Goal: Transaction & Acquisition: Purchase product/service

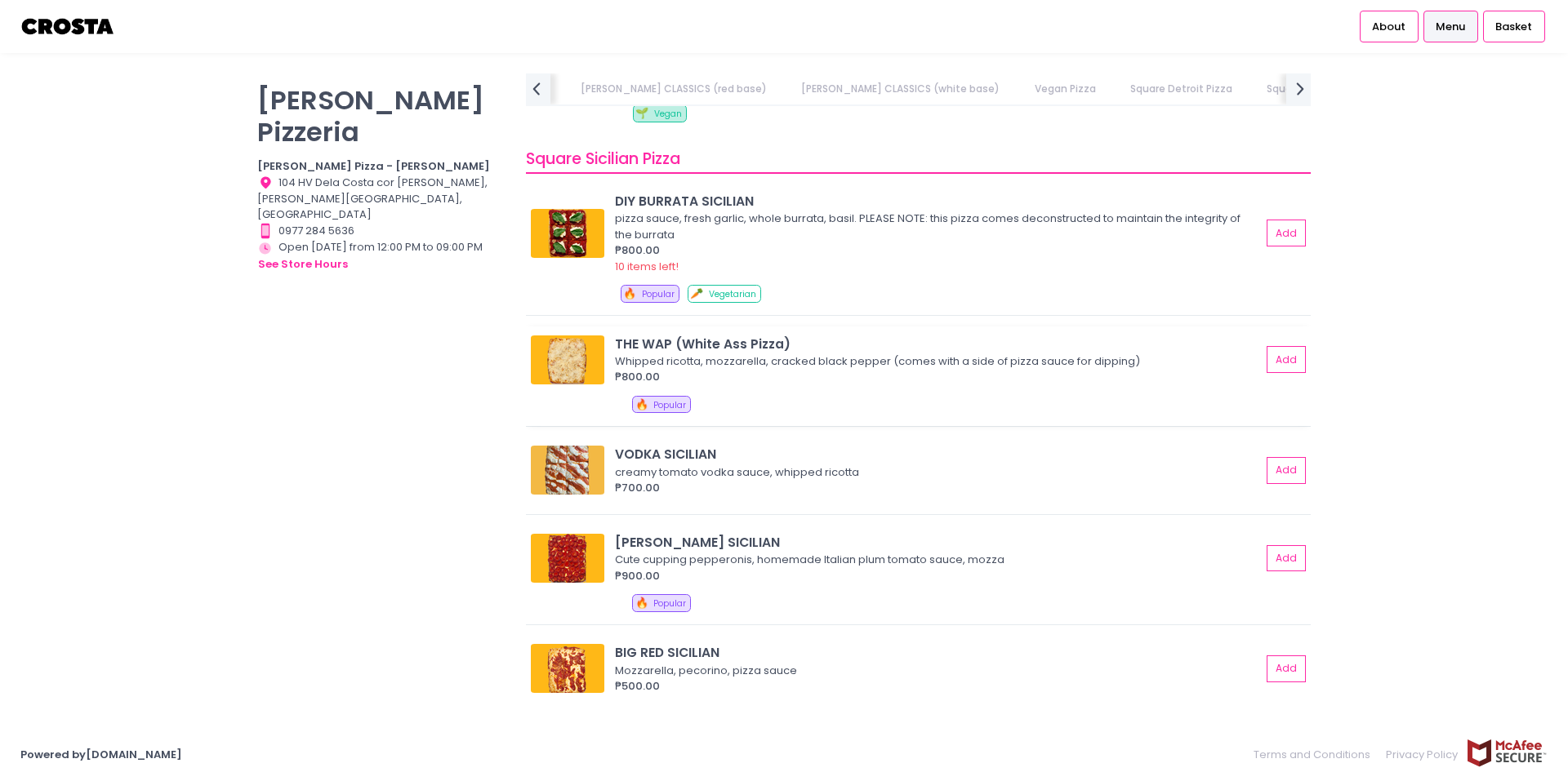
scroll to position [2368, 0]
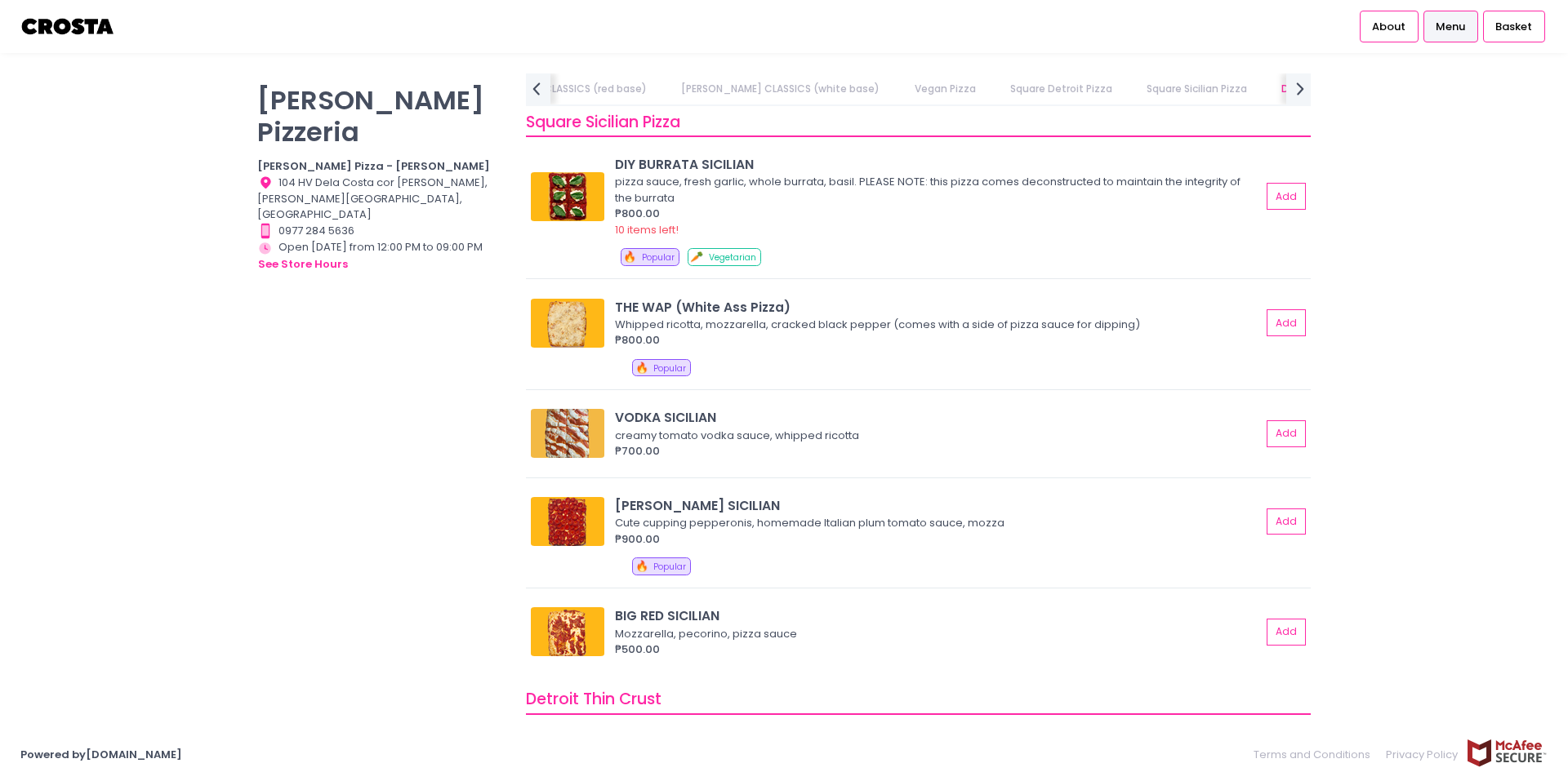
click at [313, 223] on div "Contact Number Created with Sketch. 0977 284 5636" at bounding box center [381, 230] width 248 height 17
click at [332, 174] on div "Location Created with Sketch. 104 HV Dela Costa cor LP Leviste, Salcedo Village…" at bounding box center [381, 198] width 248 height 48
click at [324, 239] on div "Store Hours Created with Sketch. Open today from 12:00 PM to 09:00 PM see store…" at bounding box center [381, 256] width 248 height 34
click at [323, 255] on button "see store hours" at bounding box center [302, 264] width 92 height 18
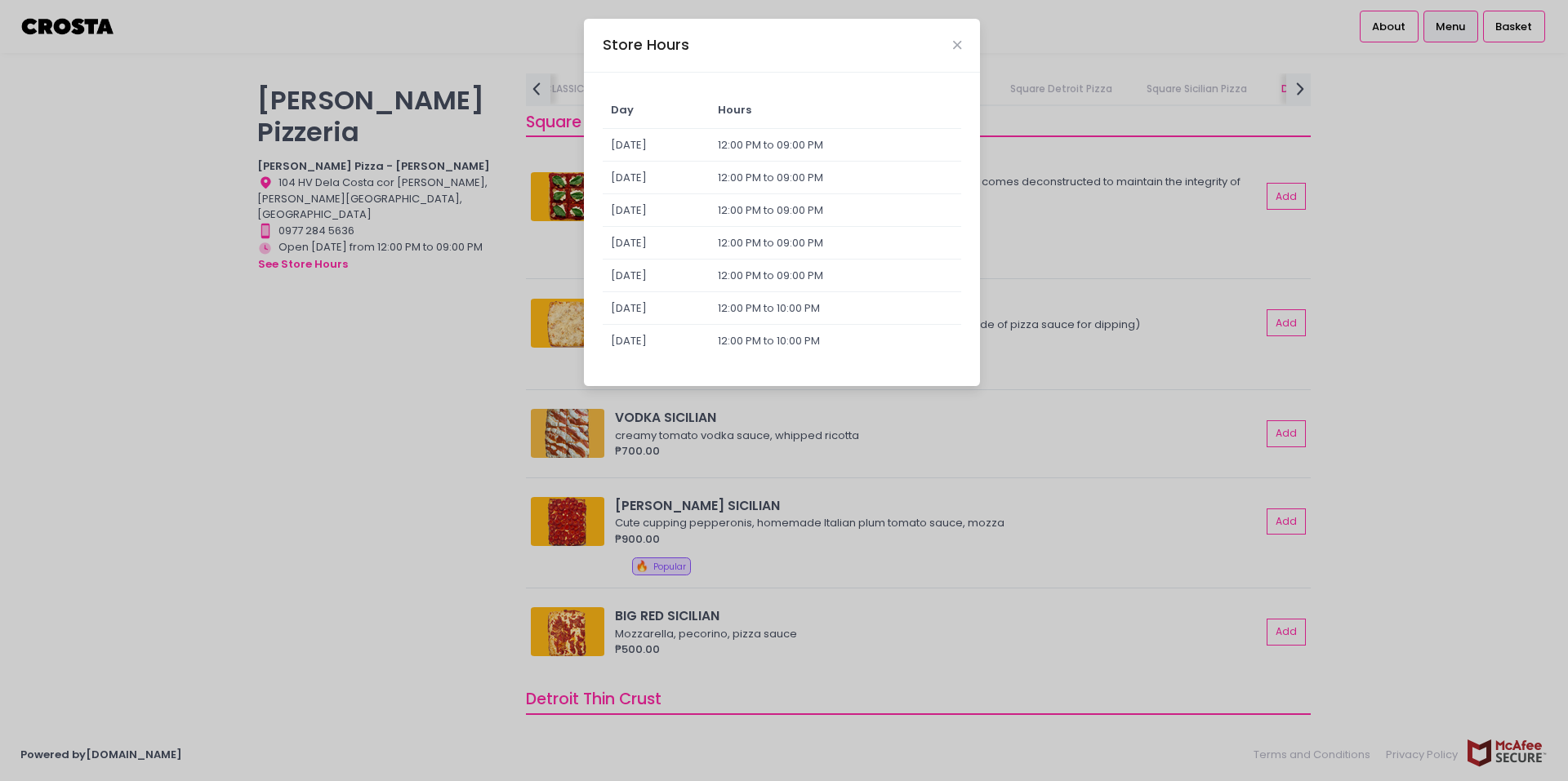
click at [387, 245] on div "Store Hours Day Hours Sunday 12:00 PM to 09:00 PM Monday 12:00 PM to 09:00 PM T…" at bounding box center [784, 390] width 1568 height 781
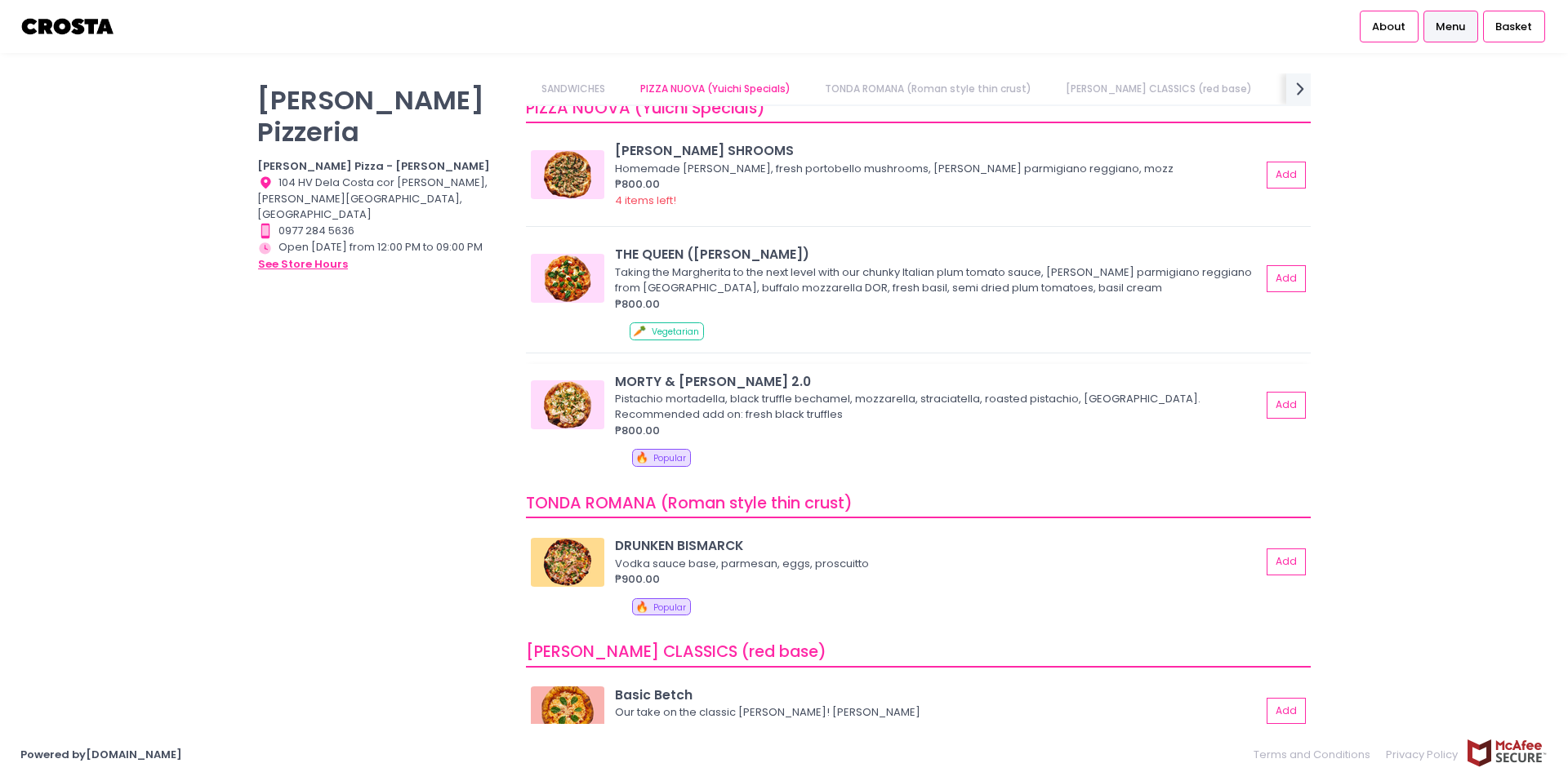
scroll to position [0, 0]
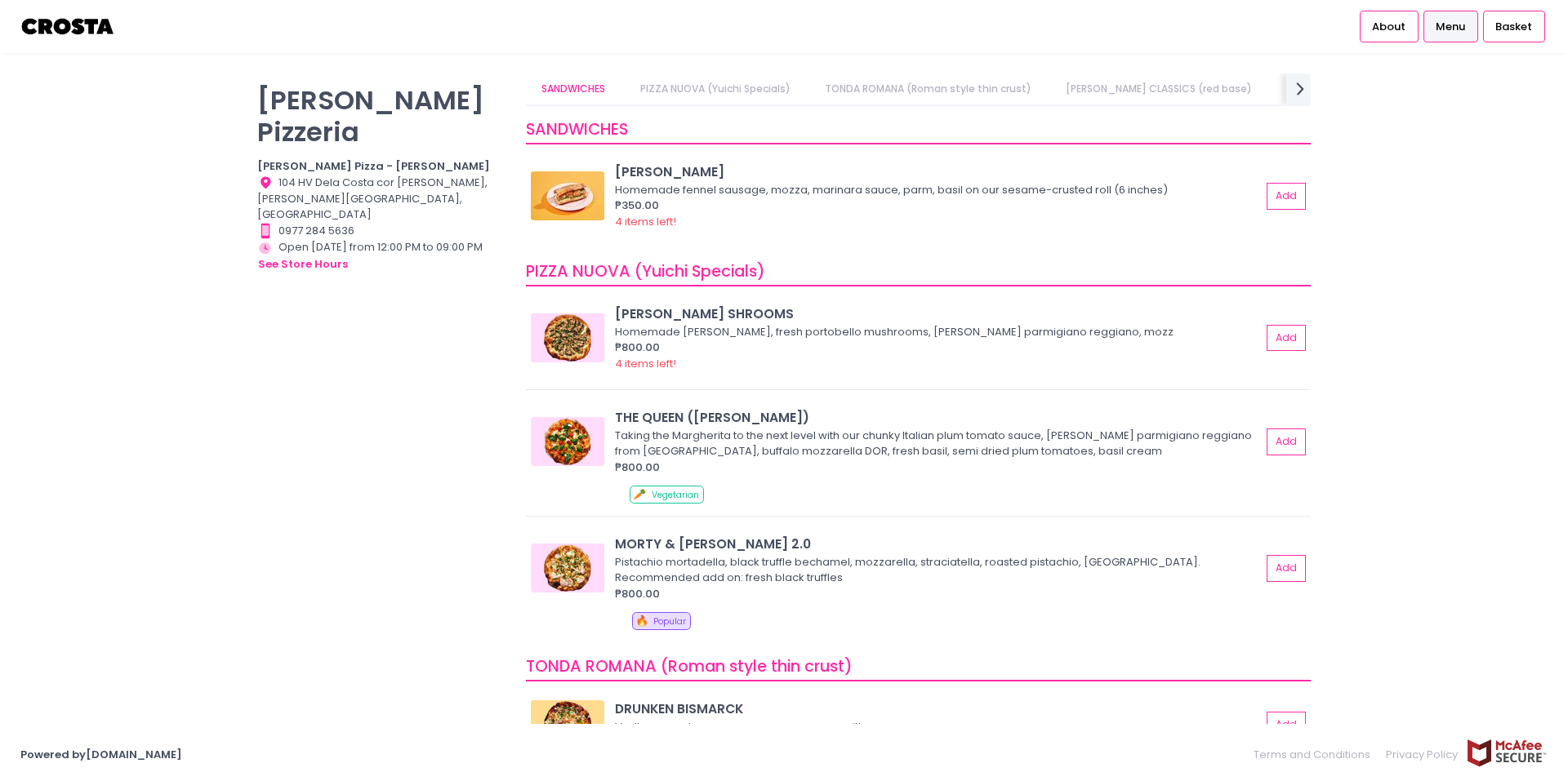
click at [353, 159] on b "Crosta Pizza - [PERSON_NAME]" at bounding box center [373, 166] width 232 height 16
click at [1525, 25] on span "Basket" at bounding box center [1513, 27] width 36 height 17
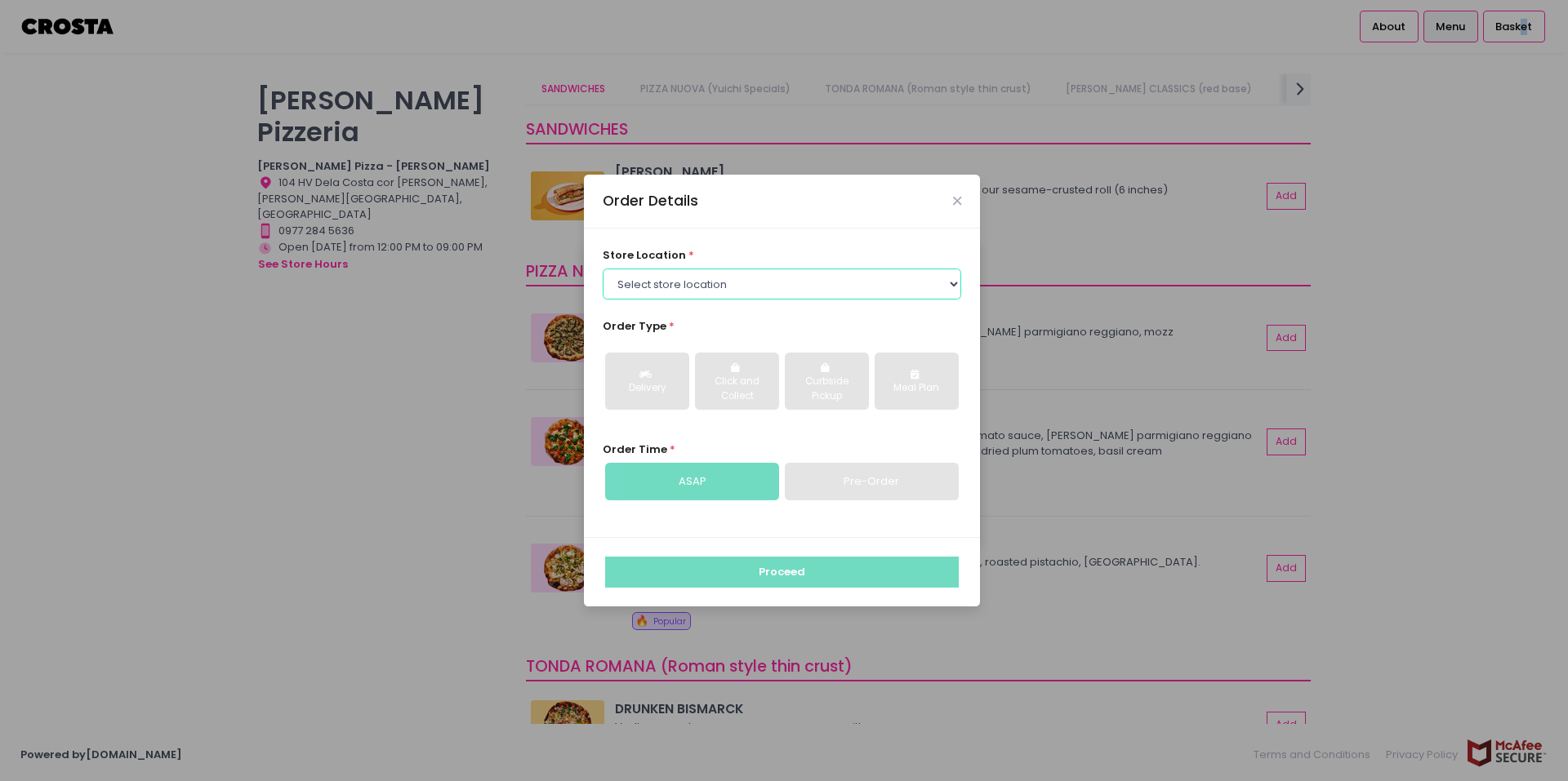
click at [758, 288] on select "Select store location Crosta Pizza - [PERSON_NAME] Crosta Pizza - [GEOGRAPHIC_D…" at bounding box center [782, 285] width 359 height 32
select select "65090bae48156caed44a5eb4"
click at [603, 269] on select "Select store location Crosta Pizza - [PERSON_NAME] Crosta Pizza - [GEOGRAPHIC_D…" at bounding box center [782, 285] width 359 height 32
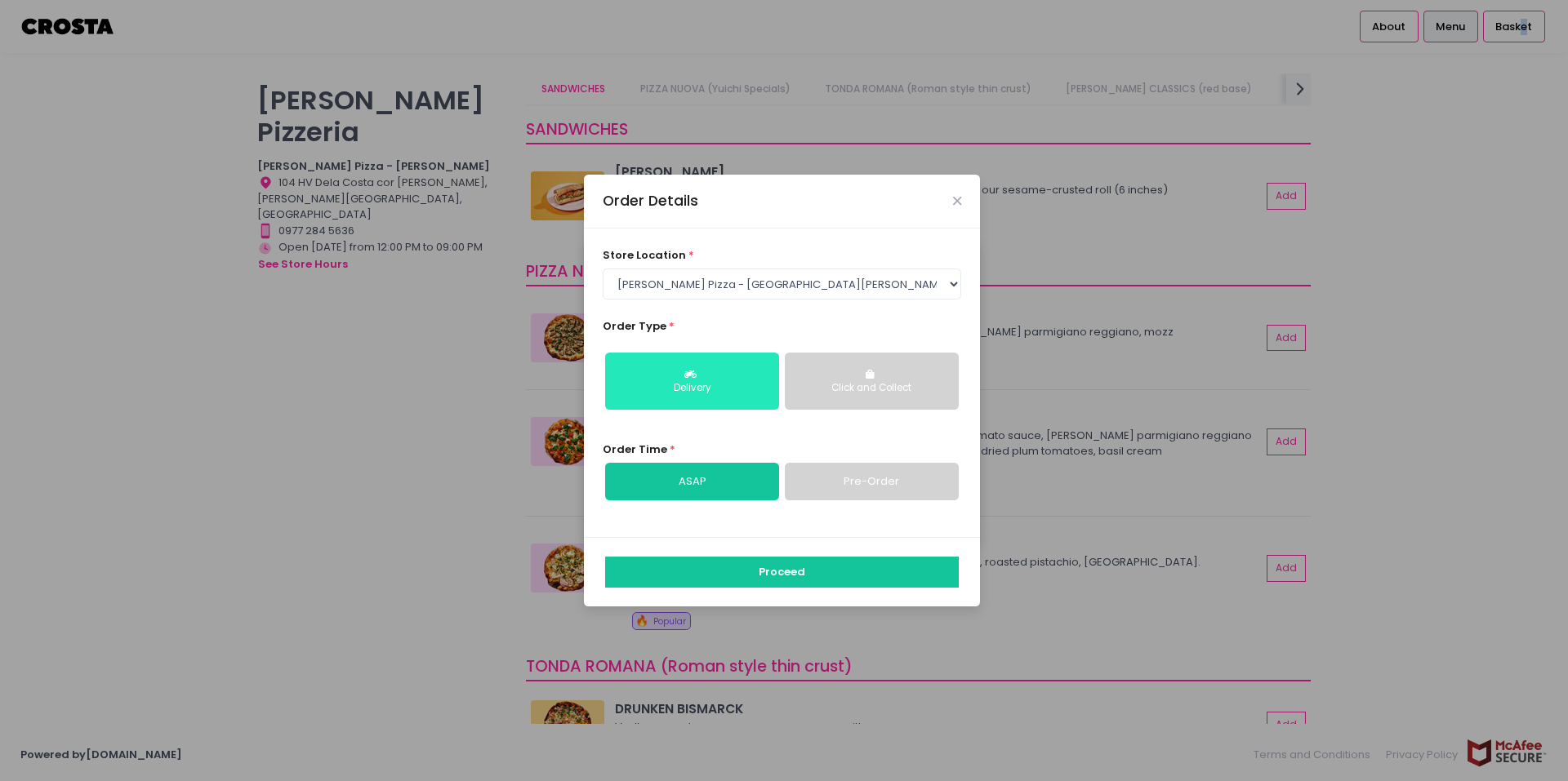
click at [728, 384] on div "Delivery" at bounding box center [691, 388] width 151 height 15
click at [739, 485] on link "ASAP" at bounding box center [691, 482] width 174 height 37
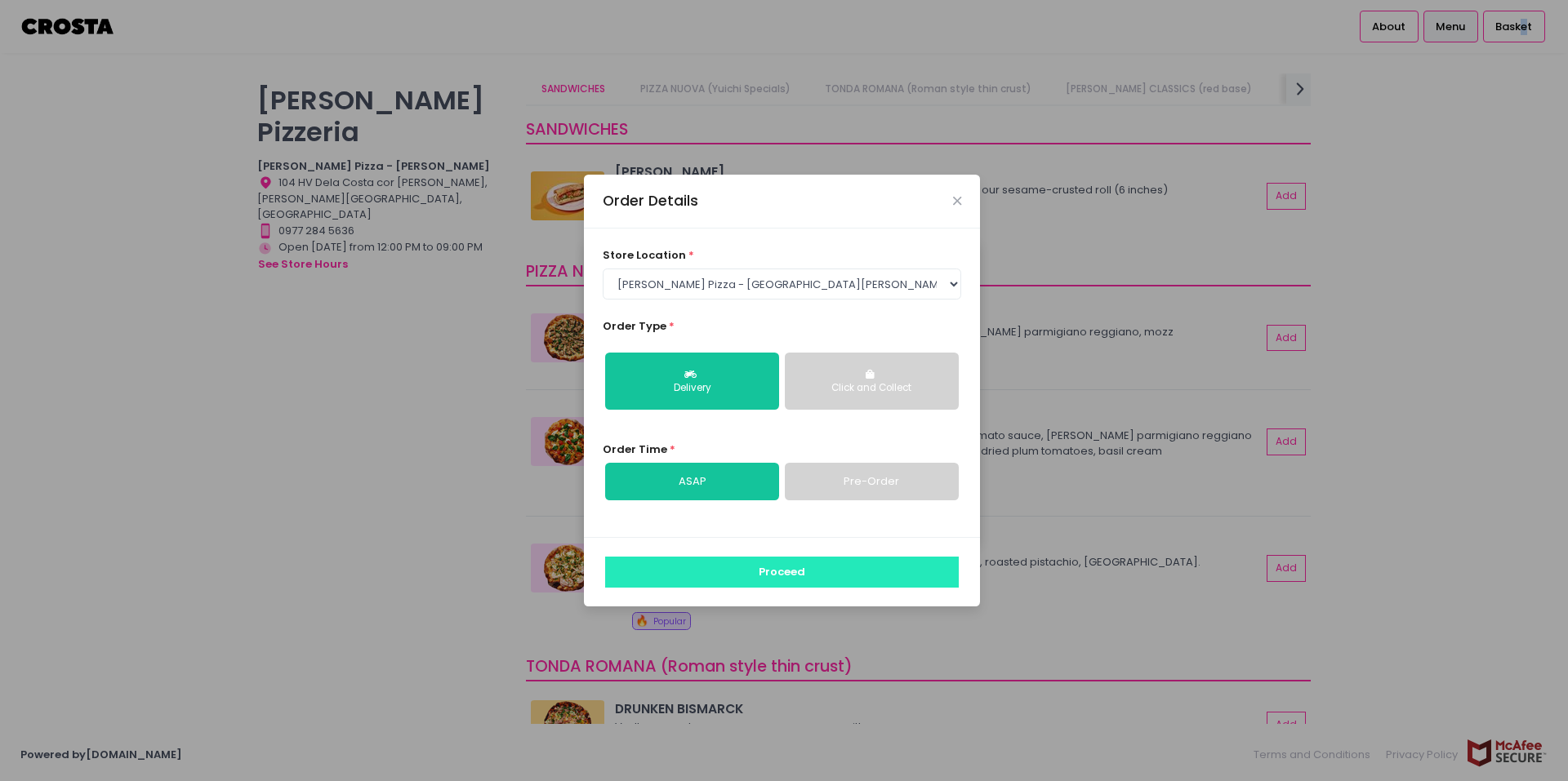
click at [765, 579] on button "Proceed" at bounding box center [781, 572] width 354 height 32
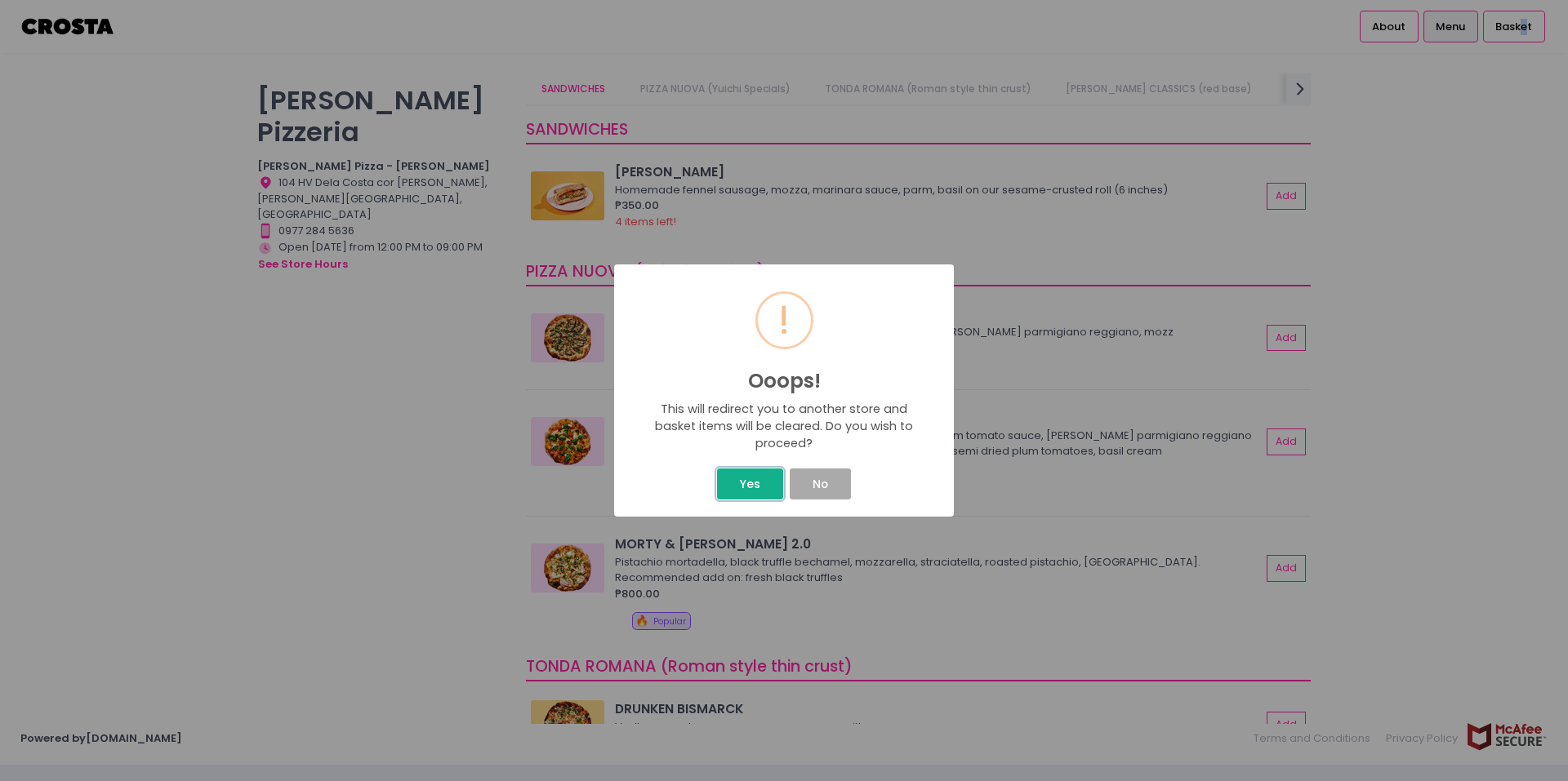
click at [750, 491] on button "Yes" at bounding box center [750, 485] width 65 height 32
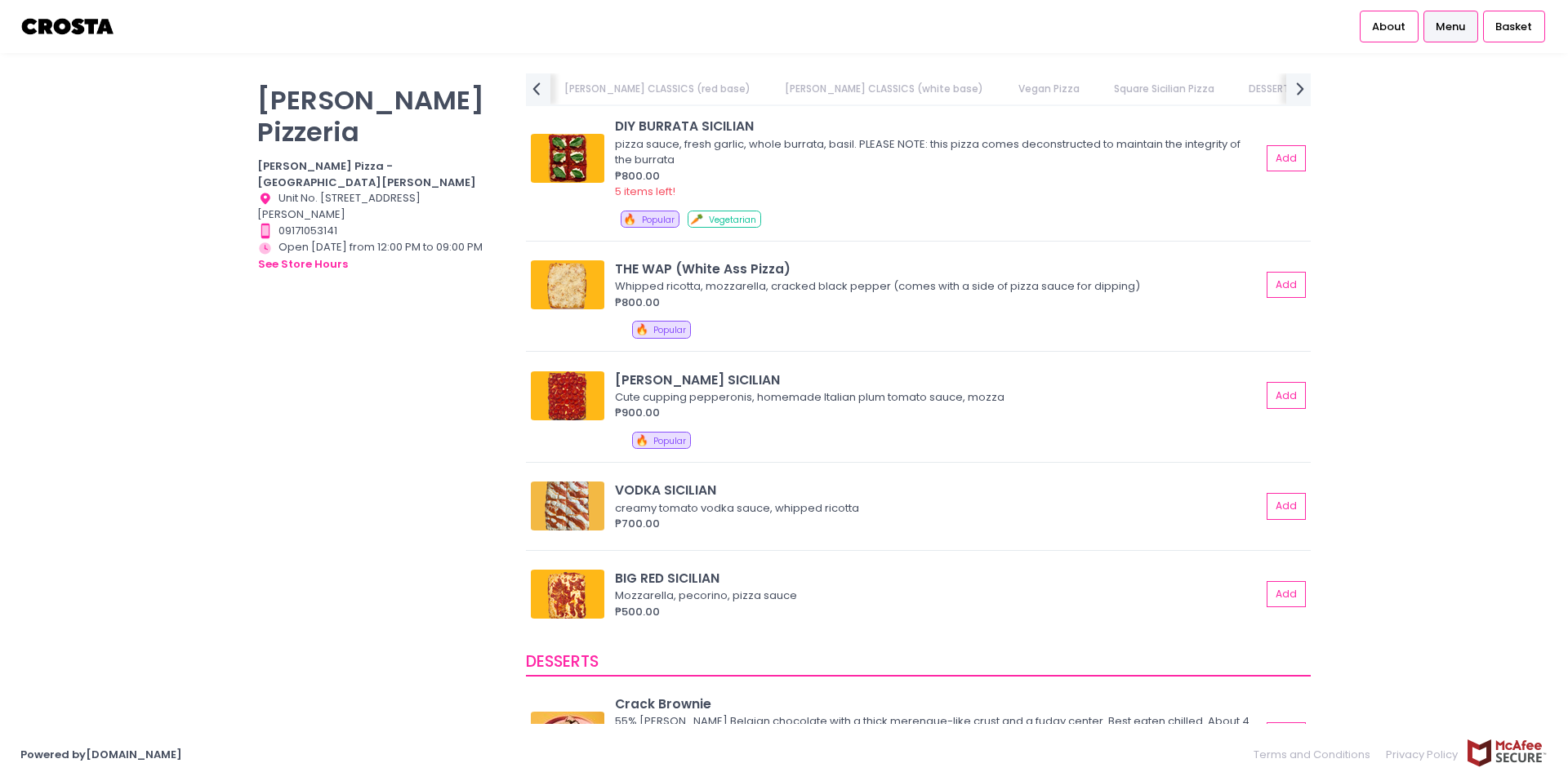
scroll to position [1878, 0]
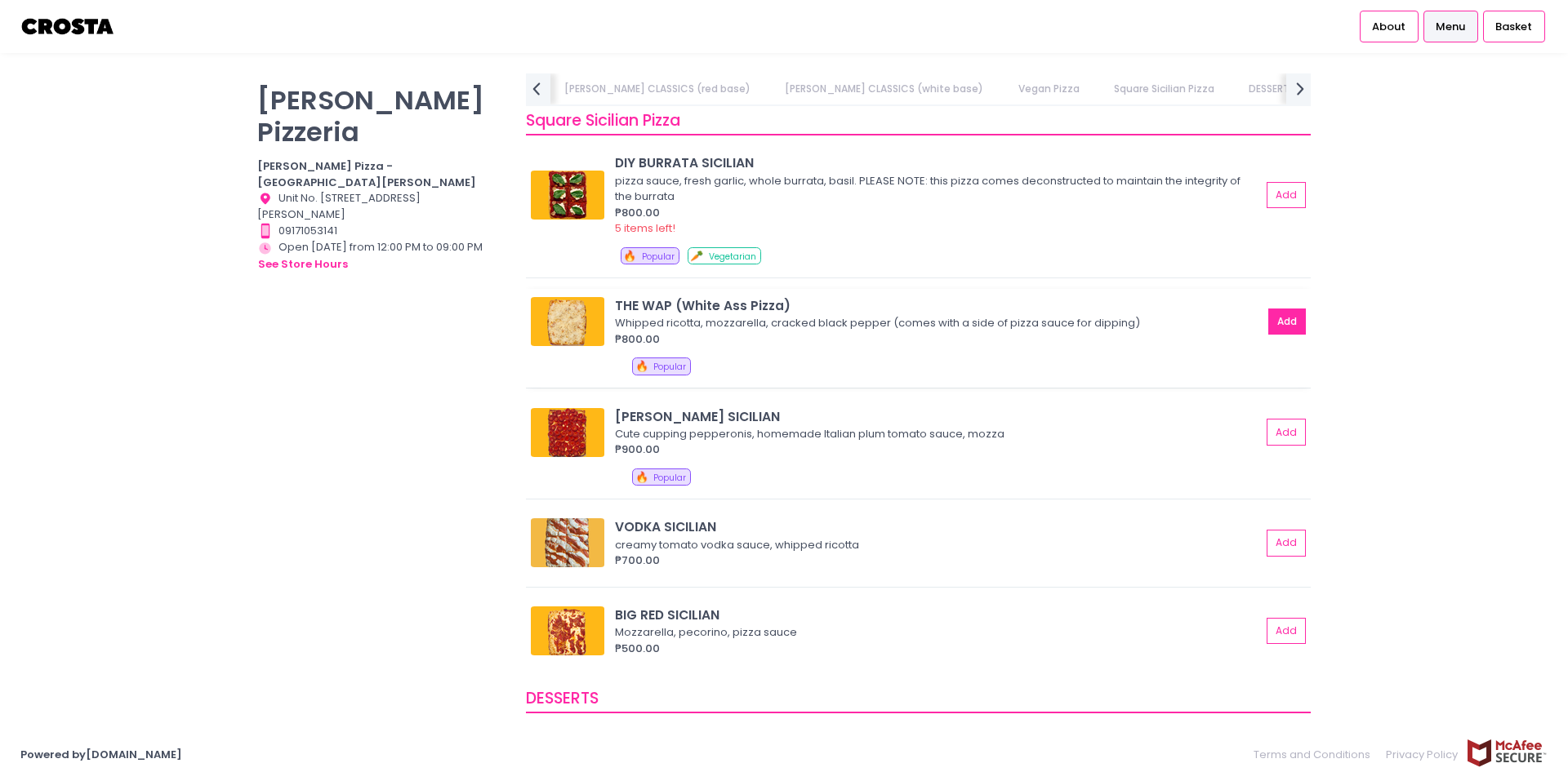
click at [1268, 321] on button "Add" at bounding box center [1286, 321] width 37 height 27
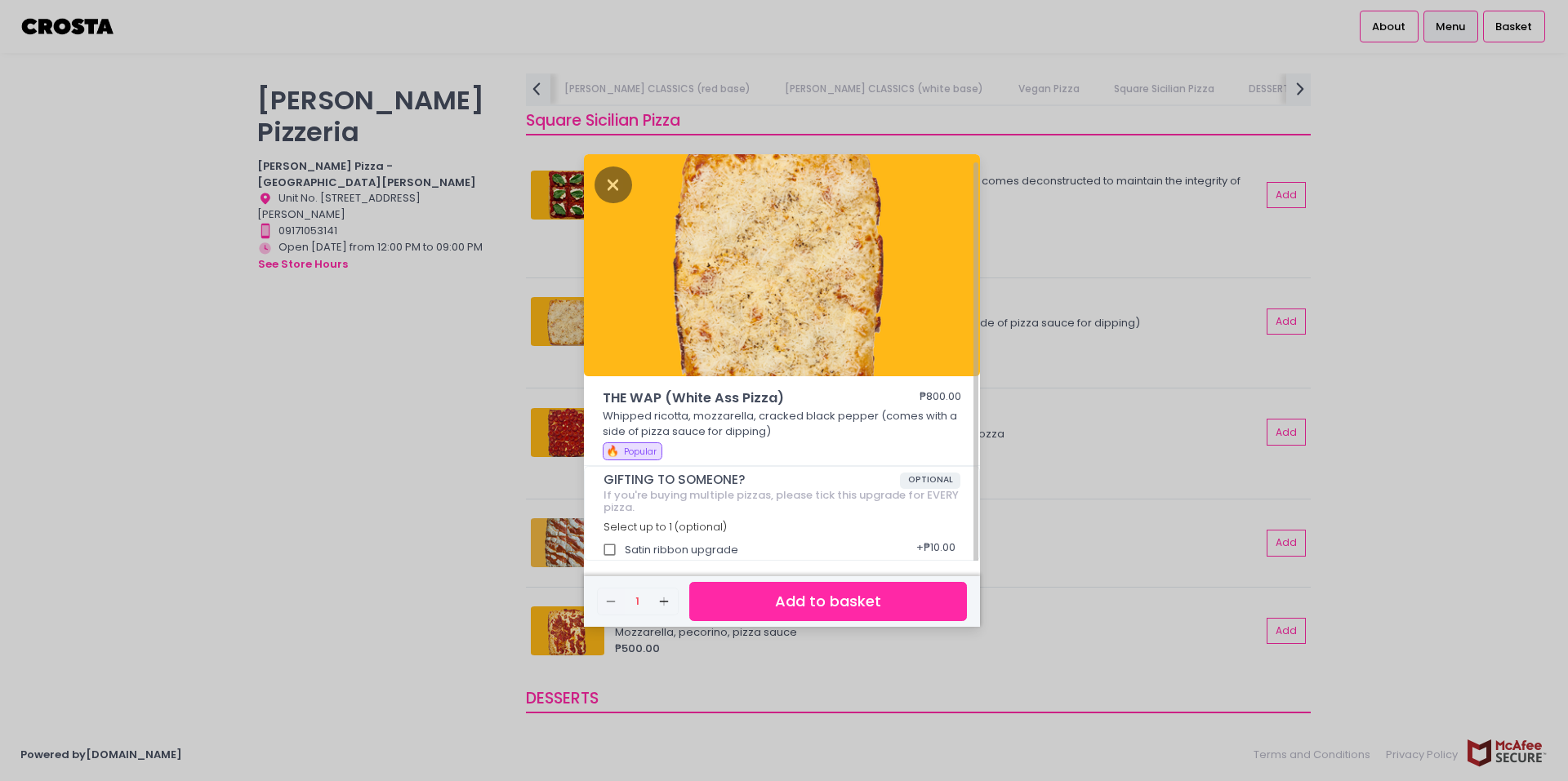
scroll to position [4, 0]
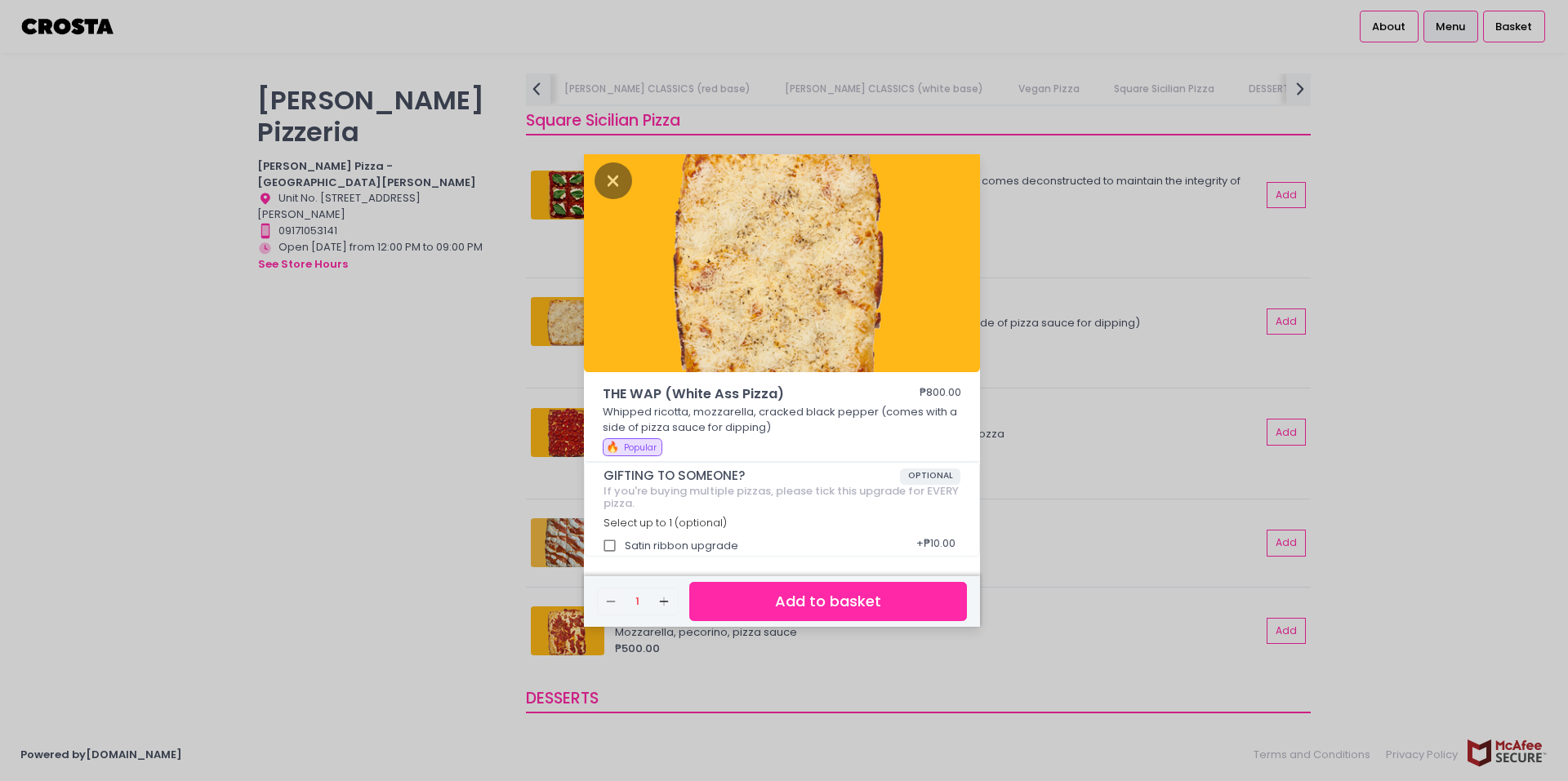
click at [718, 604] on button "Add to basket" at bounding box center [828, 602] width 278 height 40
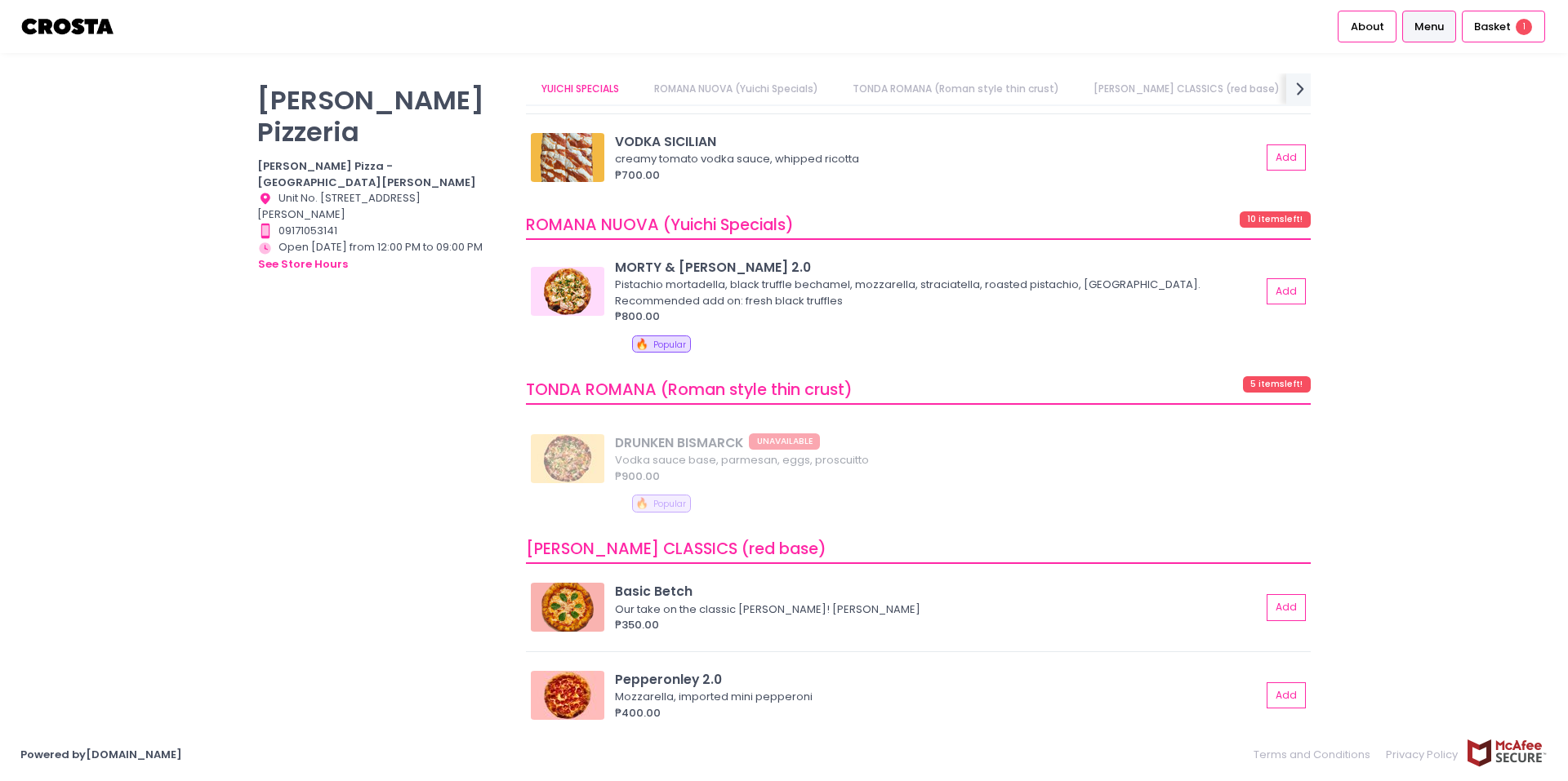
scroll to position [0, 0]
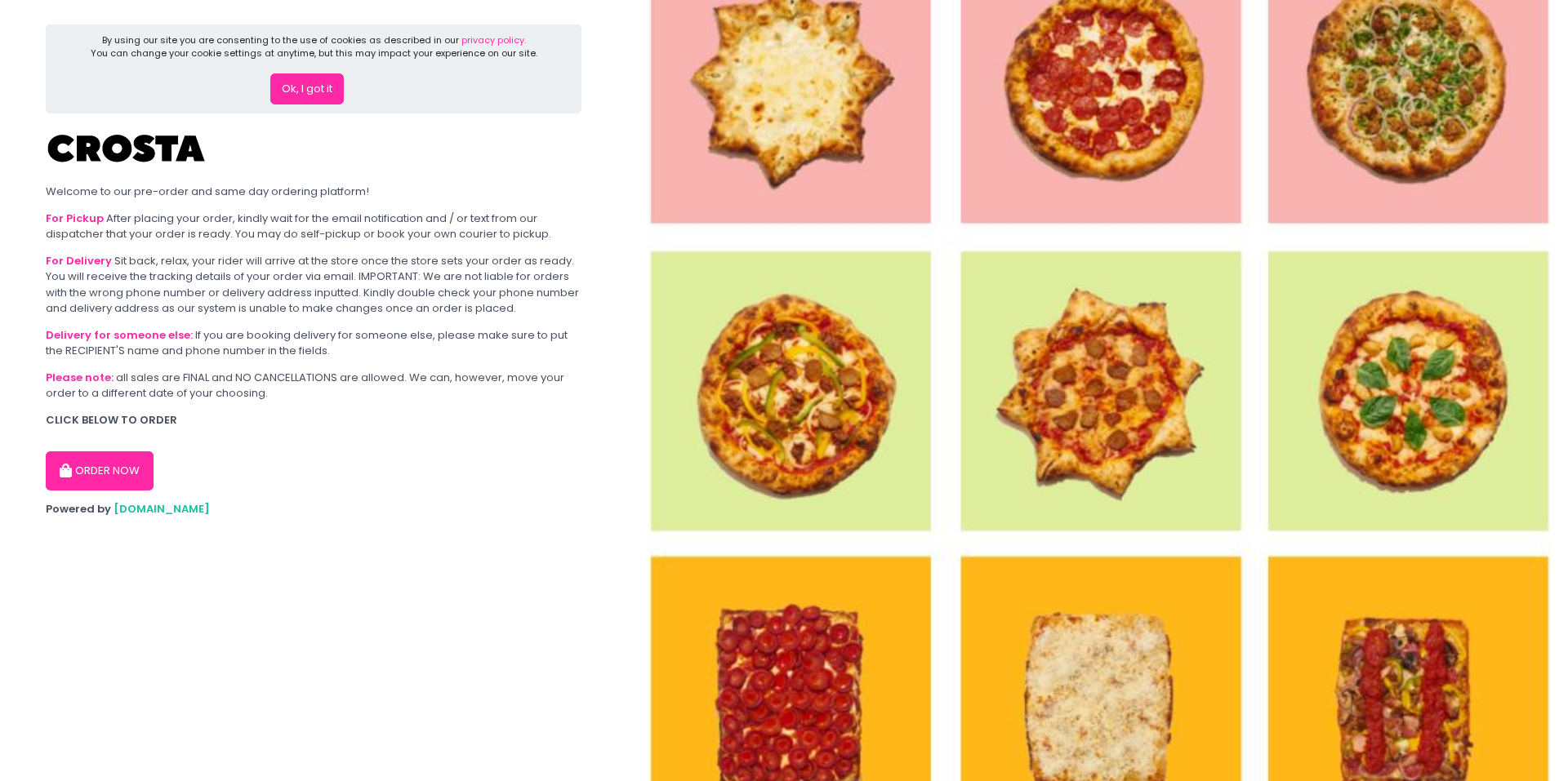
click at [105, 452] on button "ORDER NOW" at bounding box center [98, 471] width 107 height 39
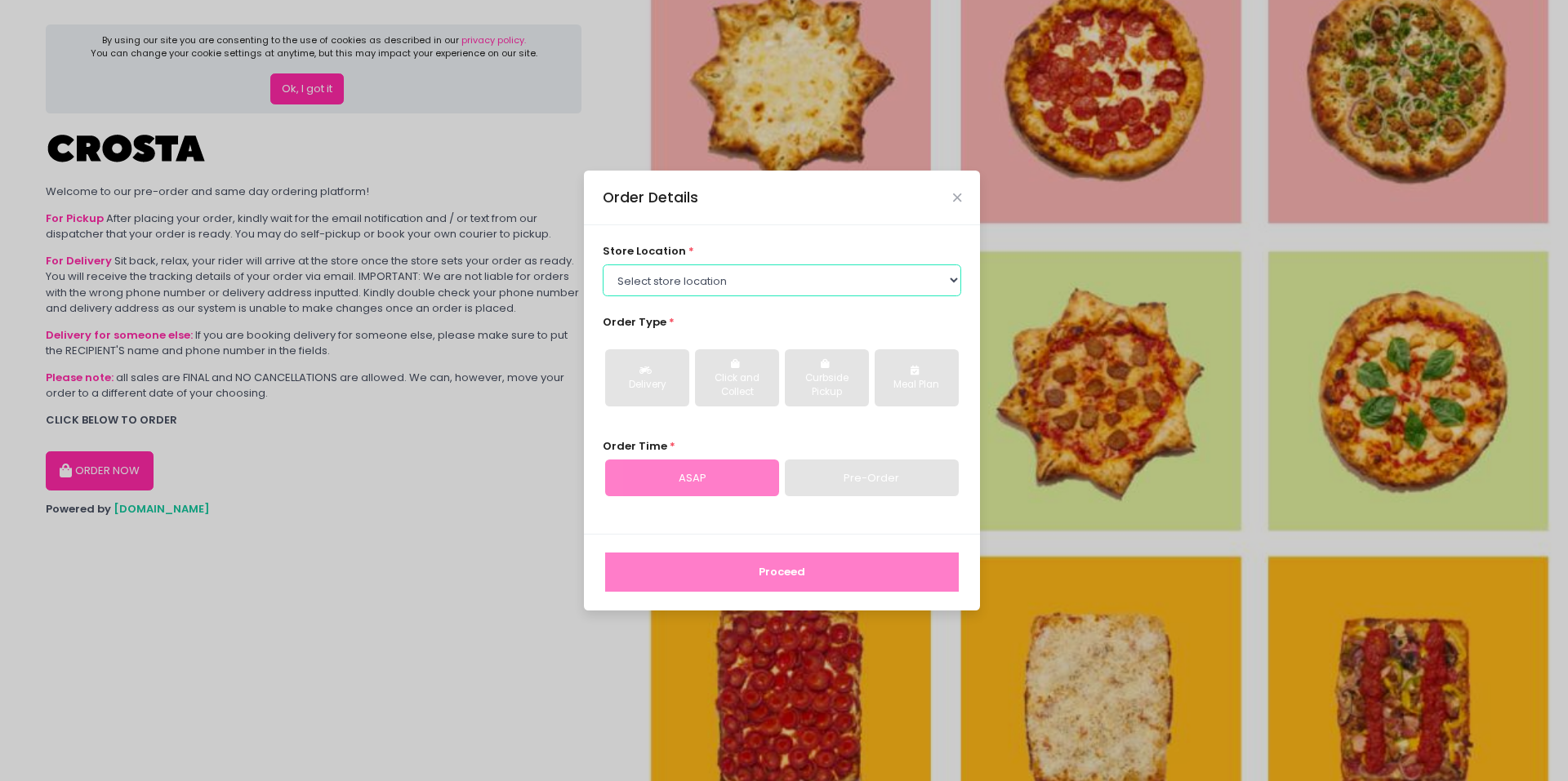
click at [714, 284] on select "Select store location Crosta Pizza - [PERSON_NAME] Crosta Pizza - [GEOGRAPHIC_D…" at bounding box center [782, 281] width 359 height 32
select select "65090bae48156caed44a5eb4"
click at [603, 265] on select "Select store location Crosta Pizza - [PERSON_NAME] Crosta Pizza - [GEOGRAPHIC_D…" at bounding box center [782, 281] width 359 height 32
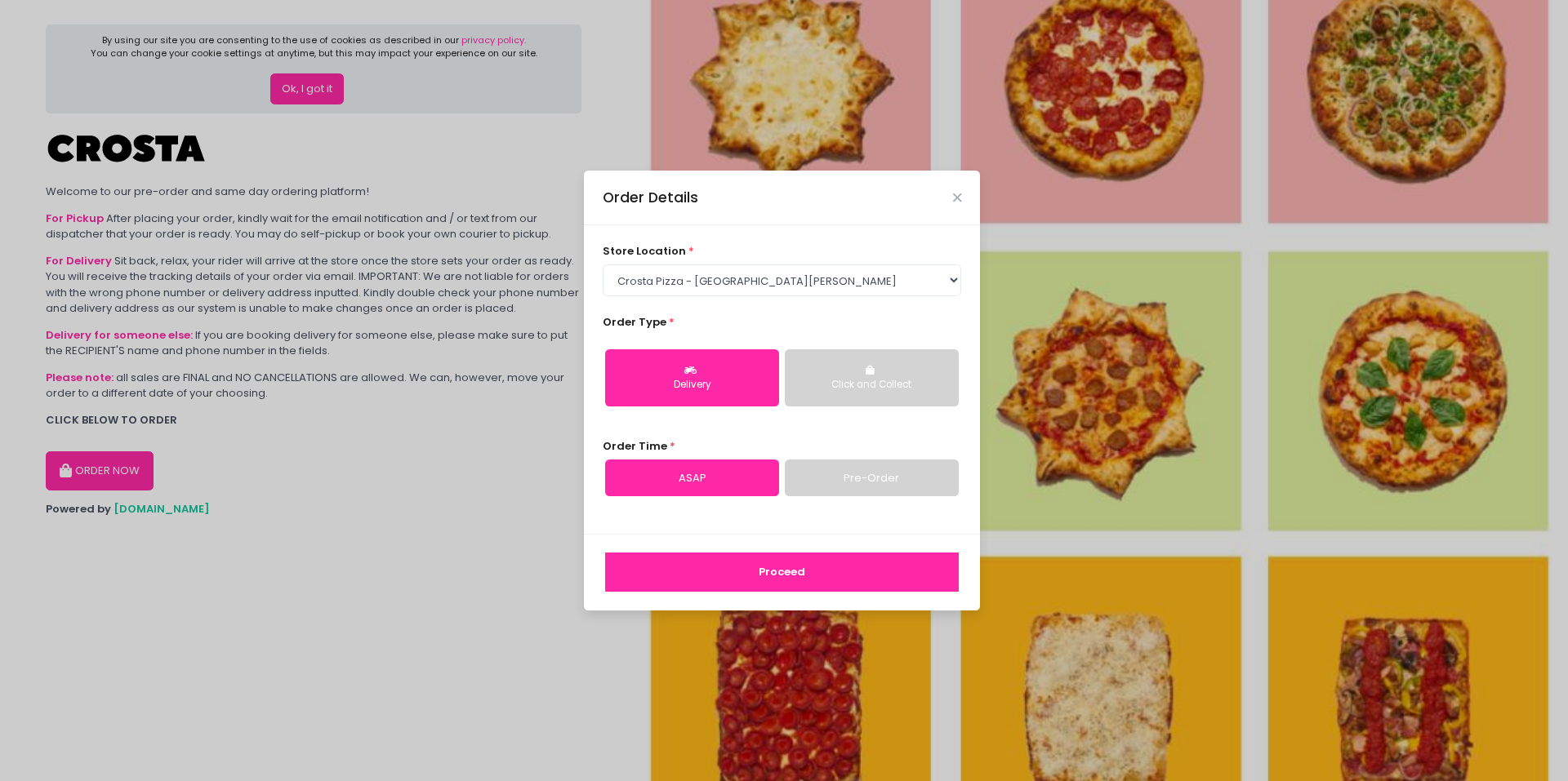
click at [729, 391] on div "Delivery" at bounding box center [691, 385] width 151 height 15
click at [737, 566] on button "Proceed" at bounding box center [781, 572] width 354 height 39
